Goal: Information Seeking & Learning: Learn about a topic

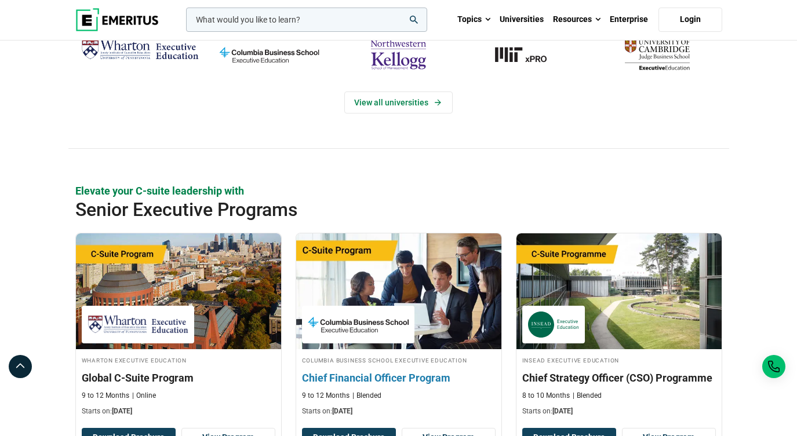
scroll to position [180, 0]
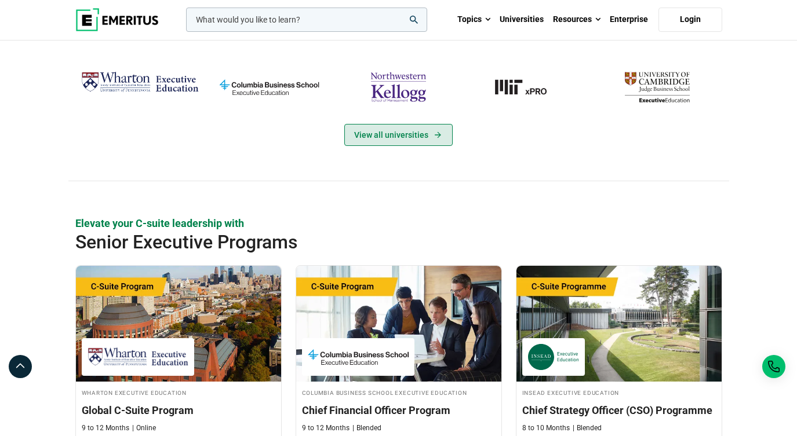
click at [401, 146] on link "View all universities" at bounding box center [398, 135] width 108 height 22
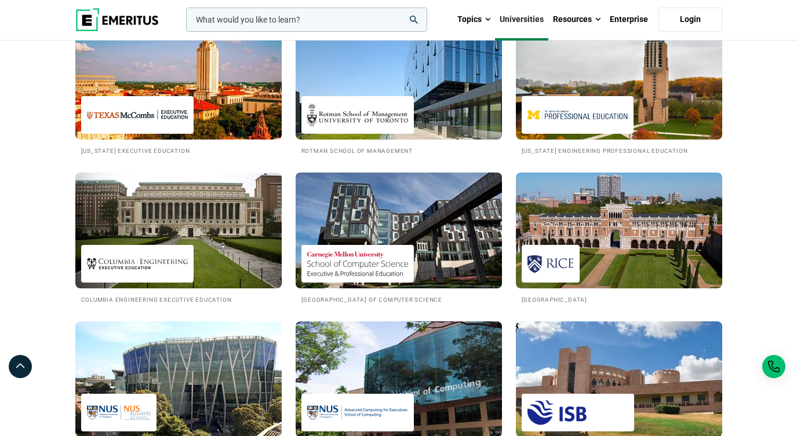
scroll to position [885, 0]
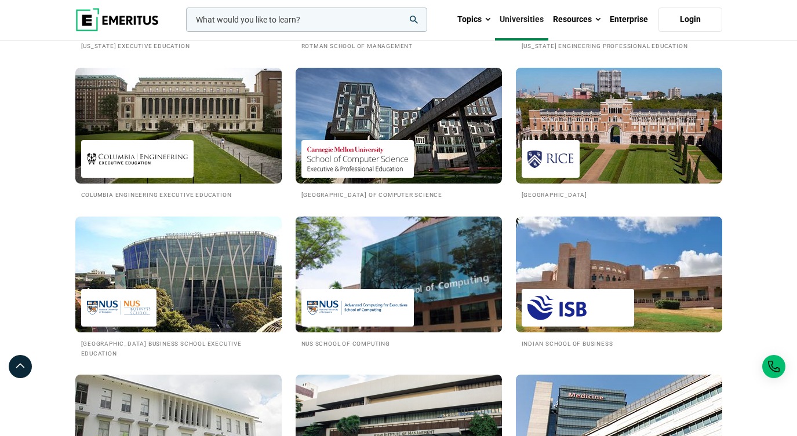
click at [399, 315] on img at bounding box center [398, 274] width 227 height 127
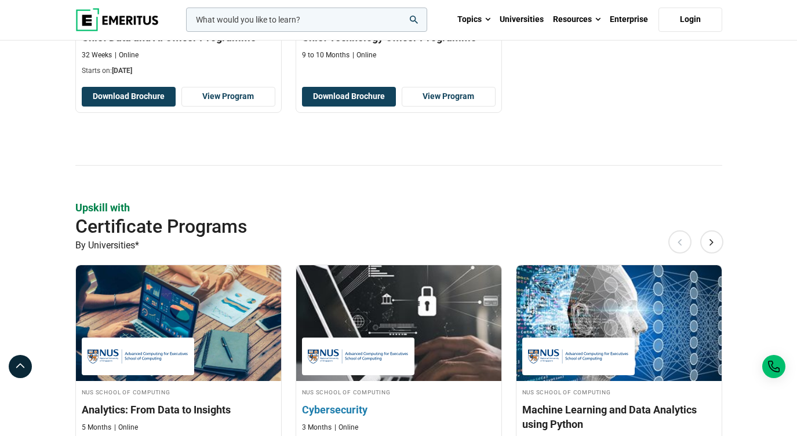
scroll to position [742, 0]
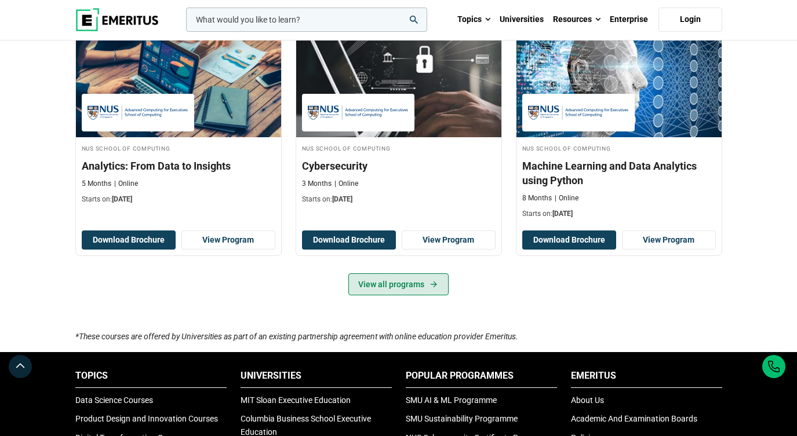
click at [415, 296] on link "View all programs" at bounding box center [398, 284] width 100 height 22
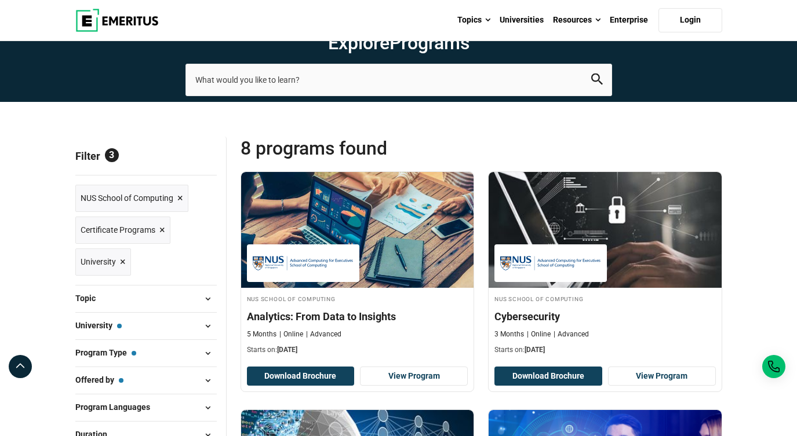
scroll to position [240, 0]
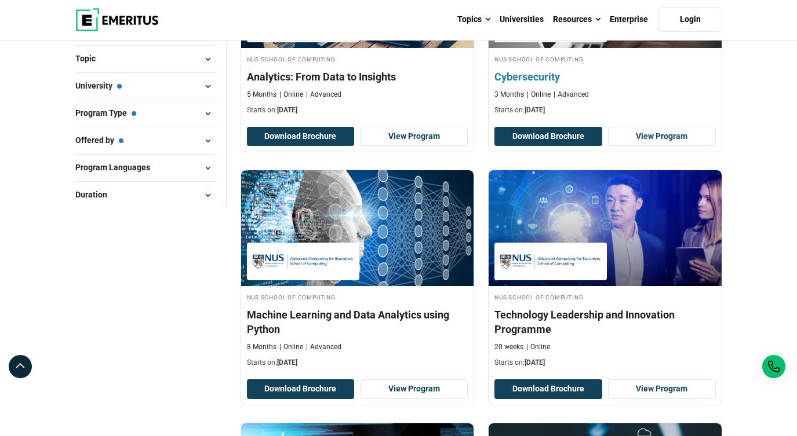
click at [547, 84] on h4 "Cybersecurity" at bounding box center [604, 77] width 221 height 14
